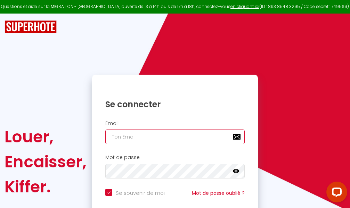
click at [178, 137] on input "email" at bounding box center [175, 137] width 140 height 15
type input "m"
checkbox input "true"
type input "ma"
checkbox input "true"
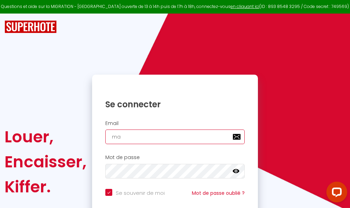
type input "mar"
checkbox input "true"
type input "marc"
checkbox input "true"
type input "marcd"
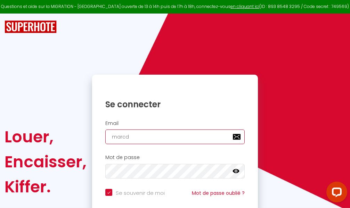
checkbox input "true"
type input "marcdp"
checkbox input "true"
type input "marcdpo"
checkbox input "true"
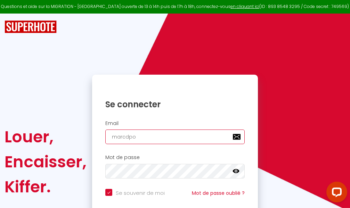
type input "marcdpoz"
checkbox input "true"
type input "marcdpoz."
checkbox input "true"
type input "marcdpoz.l"
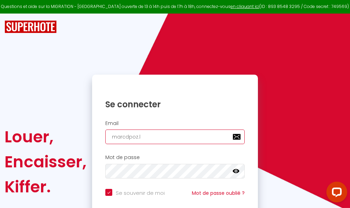
checkbox input "true"
type input "marcdpoz.lo"
checkbox input "true"
type input "marcdpoz.loc"
checkbox input "true"
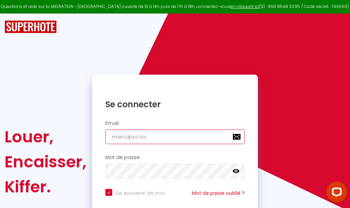
type input "marcdpoz.loca"
checkbox input "true"
type input "marcdpoz.locat"
checkbox input "true"
type input "marcdpoz.locati"
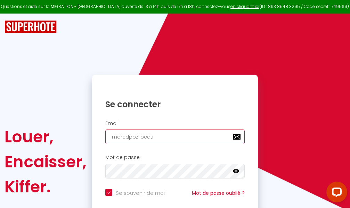
checkbox input "true"
type input "marcdpoz.locatio"
checkbox input "true"
type input "marcdpoz.location"
checkbox input "true"
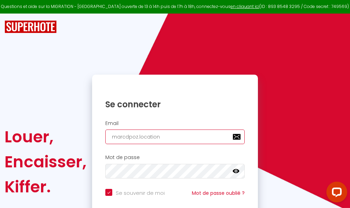
type input "marcdpoz.location@"
checkbox input "true"
type input "marcdpoz.location@g"
checkbox input "true"
type input "marcdpoz.location@gm"
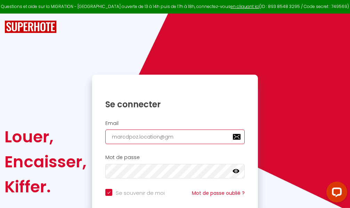
checkbox input "true"
type input "marcdpoz.location@gma"
checkbox input "true"
type input "marcdpoz.location@gmai"
checkbox input "true"
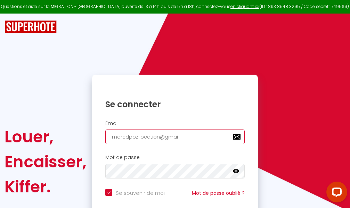
type input "[EMAIL_ADDRESS]"
checkbox input "true"
type input "[EMAIL_ADDRESS]."
checkbox input "true"
type input "marcdpoz.location@gmail.c"
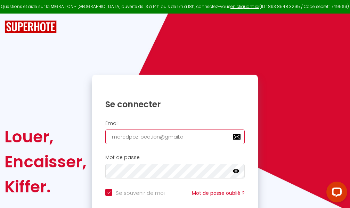
checkbox input "true"
type input "[EMAIL_ADDRESS][DOMAIN_NAME]"
checkbox input "true"
type input "[EMAIL_ADDRESS][DOMAIN_NAME]"
checkbox input "true"
